Goal: Task Accomplishment & Management: Manage account settings

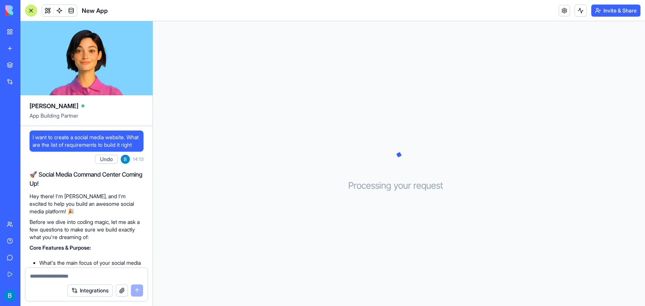
scroll to position [310, 0]
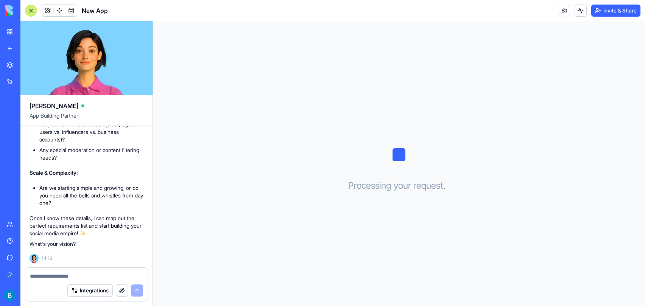
click at [99, 206] on li "Are we starting simple and growing, or do you need all the bells and whistles f…" at bounding box center [91, 195] width 104 height 23
click at [68, 273] on textarea at bounding box center [86, 277] width 113 height 8
type textarea "**********"
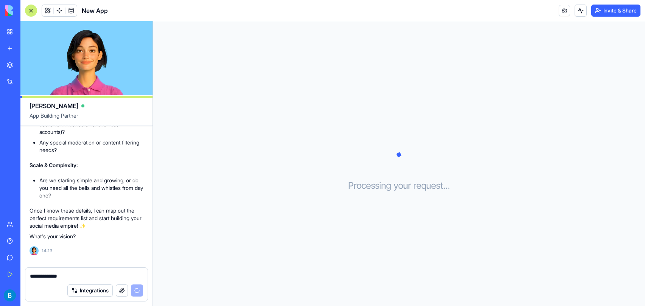
scroll to position [339, 0]
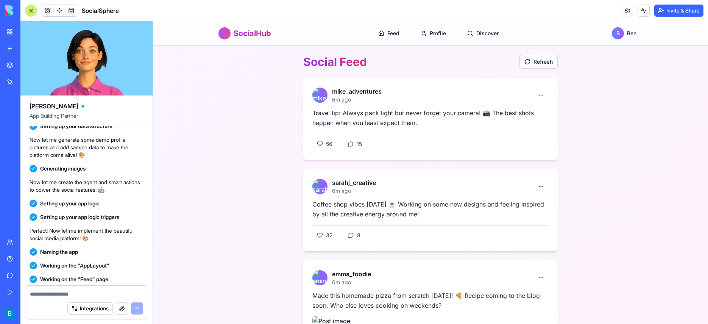
scroll to position [806, 0]
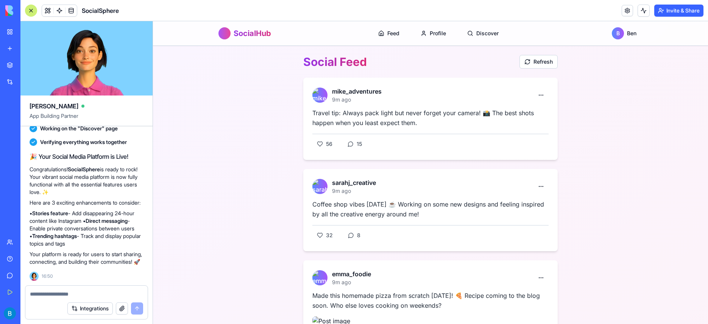
click at [30, 10] on div at bounding box center [31, 11] width 12 height 12
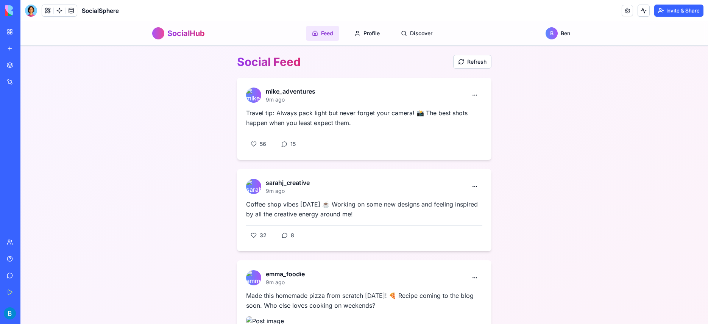
click at [328, 33] on span "Feed" at bounding box center [327, 34] width 12 height 8
click at [15, 28] on link "My Workspace" at bounding box center [17, 31] width 30 height 15
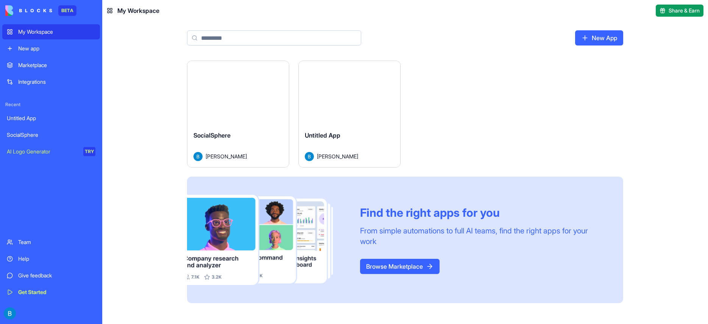
click at [228, 109] on div "Launch" at bounding box center [238, 93] width 102 height 64
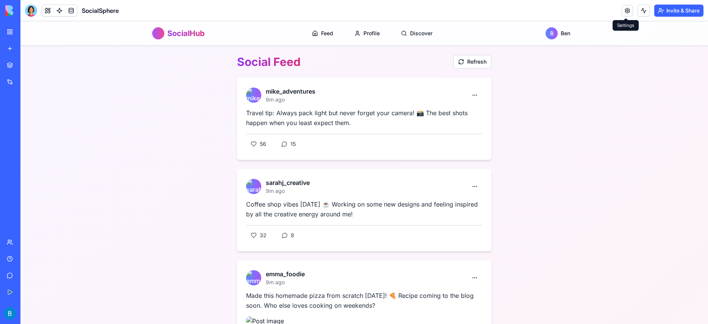
click at [630, 8] on link at bounding box center [627, 10] width 11 height 11
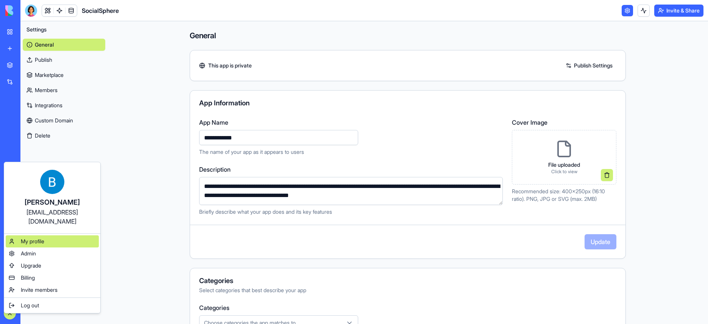
click at [36, 237] on span "My profile" at bounding box center [32, 241] width 23 height 8
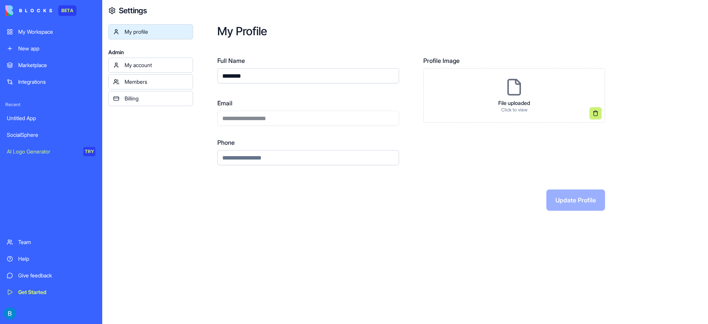
click at [166, 63] on div "My account" at bounding box center [157, 65] width 64 height 8
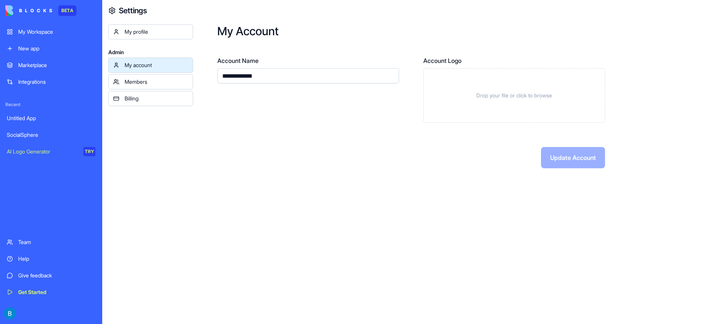
click at [569, 156] on div "Update Account" at bounding box center [411, 157] width 388 height 21
click at [489, 81] on div "Drop your file or click to browse" at bounding box center [514, 95] width 182 height 55
click at [145, 32] on div "My profile" at bounding box center [157, 32] width 64 height 8
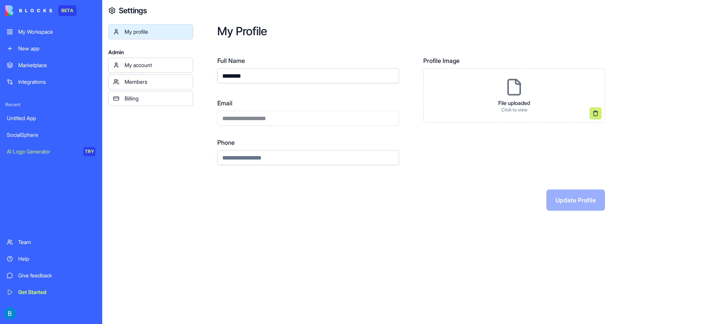
click at [350, 120] on div "**********" at bounding box center [308, 111] width 182 height 27
